Goal: Find specific page/section: Find specific page/section

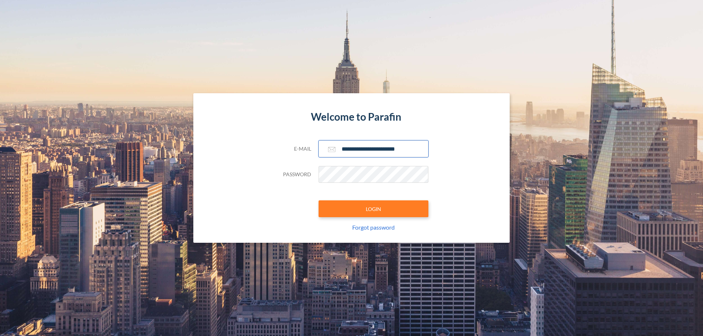
type input "**********"
click at [373, 209] on button "LOGIN" at bounding box center [374, 209] width 110 height 17
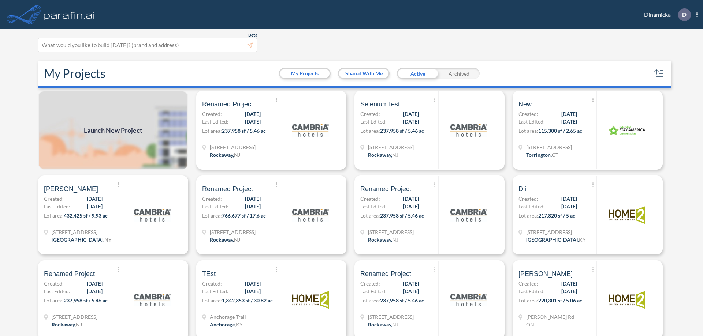
scroll to position [2, 0]
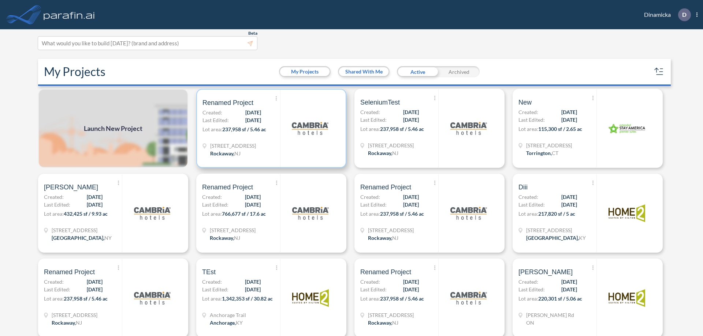
click at [270, 129] on p "Lot area: 237,958 sf / 5.46 ac" at bounding box center [241, 131] width 78 height 11
